Goal: Information Seeking & Learning: Learn about a topic

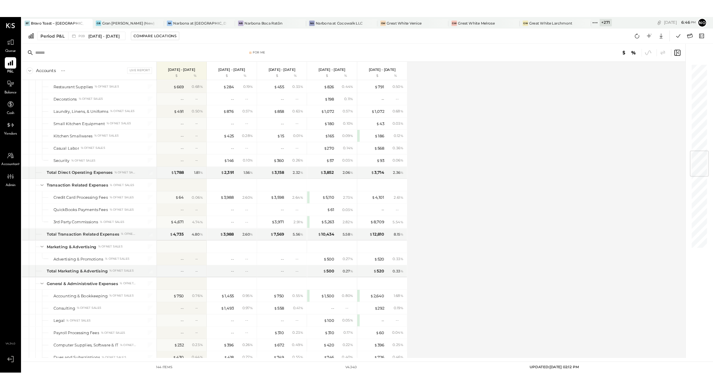
scroll to position [956, 0]
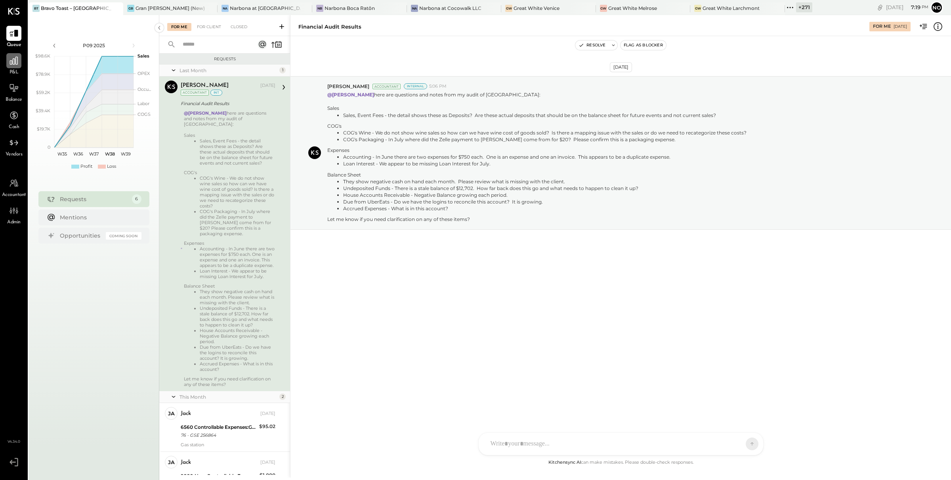
click at [13, 64] on icon at bounding box center [14, 61] width 8 height 8
click at [11, 63] on icon at bounding box center [14, 60] width 10 height 10
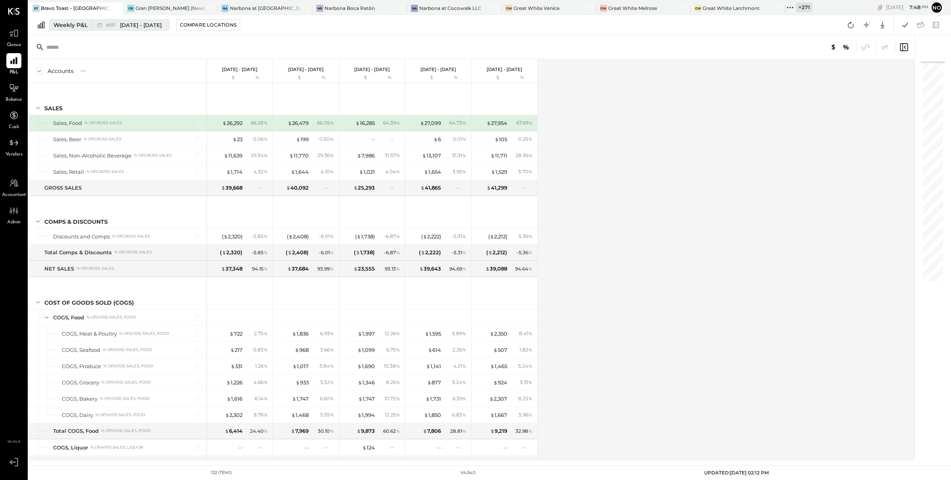
click at [76, 26] on div "Weekly P&L" at bounding box center [71, 25] width 34 height 8
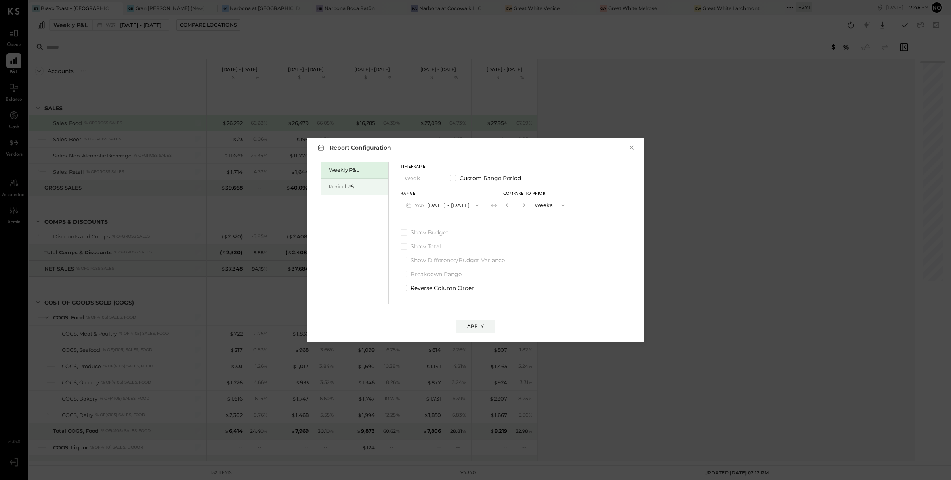
click at [356, 189] on div "Period P&L" at bounding box center [356, 187] width 55 height 8
click at [515, 208] on div "Compare" at bounding box center [508, 206] width 26 height 7
click at [524, 205] on icon "button" at bounding box center [523, 205] width 2 height 4
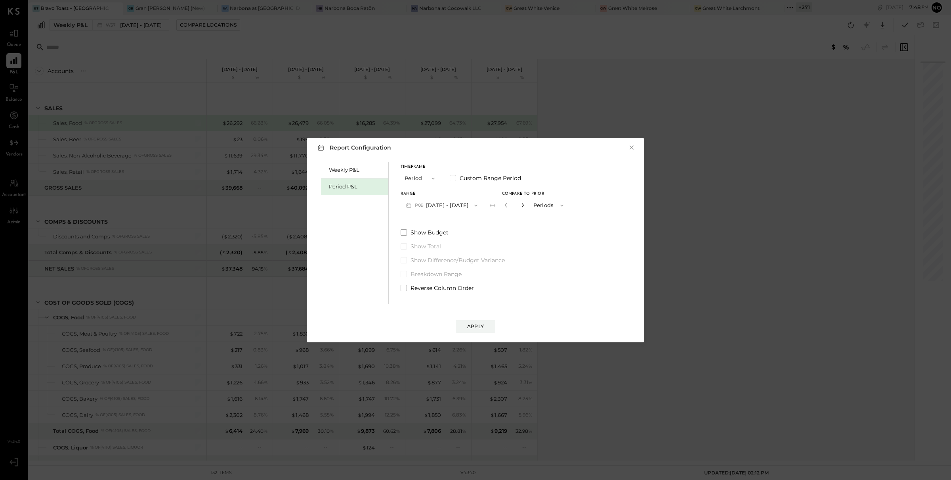
click at [524, 205] on icon "button" at bounding box center [523, 205] width 2 height 4
type input "*"
click at [476, 328] on div "Apply" at bounding box center [475, 326] width 17 height 7
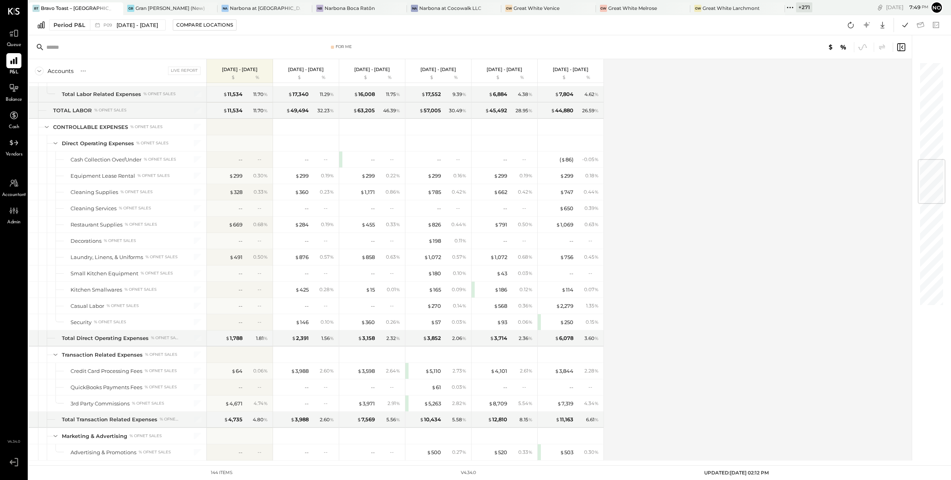
scroll to position [830, 0]
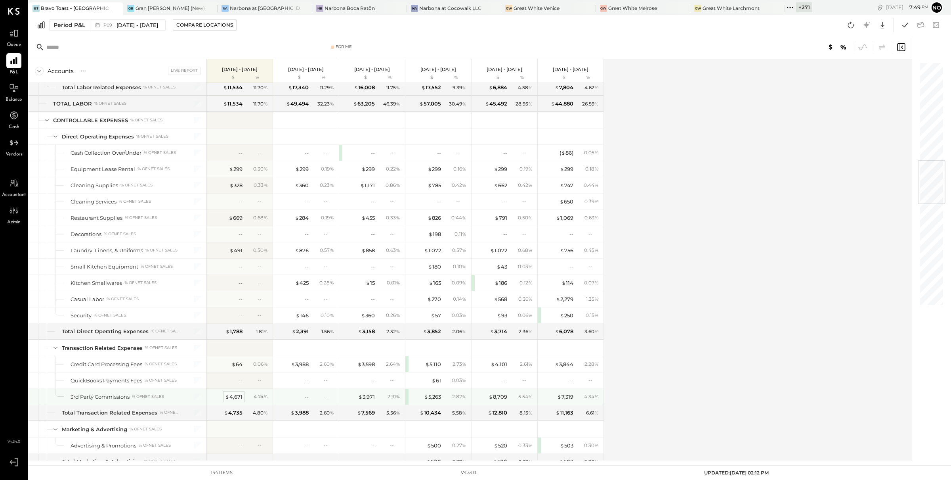
click at [237, 400] on div "$ 4,671" at bounding box center [233, 397] width 17 height 8
